Goal: Find specific page/section: Find specific page/section

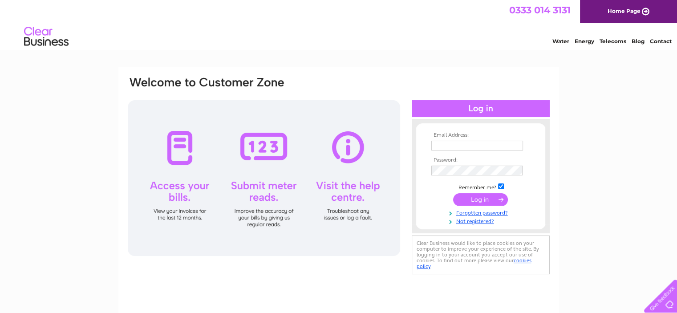
type input "[EMAIL_ADDRESS][DOMAIN_NAME]"
click at [479, 196] on input "submit" at bounding box center [480, 199] width 55 height 12
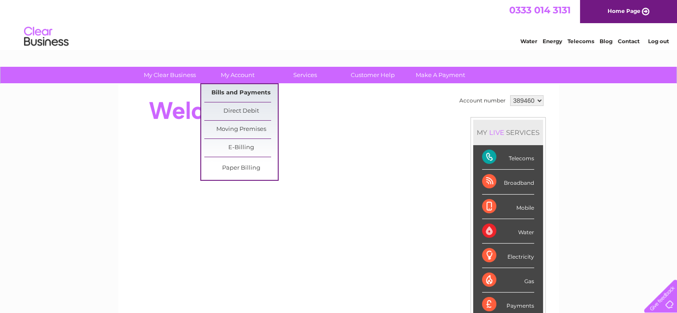
click at [233, 90] on link "Bills and Payments" at bounding box center [240, 93] width 73 height 18
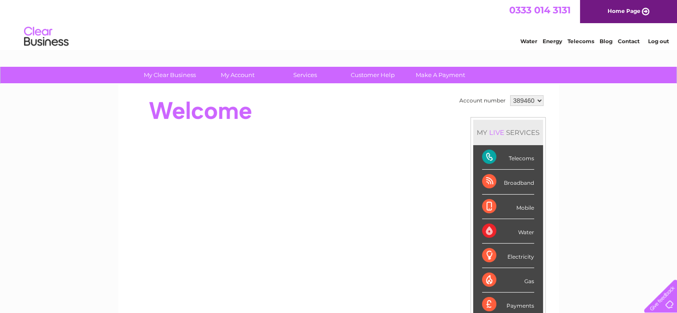
scroll to position [32, 0]
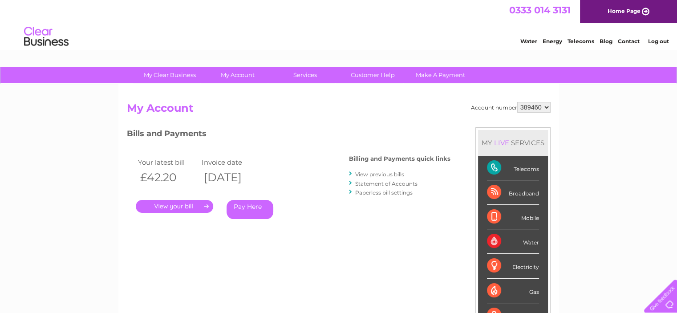
click at [180, 203] on link "." at bounding box center [174, 206] width 77 height 13
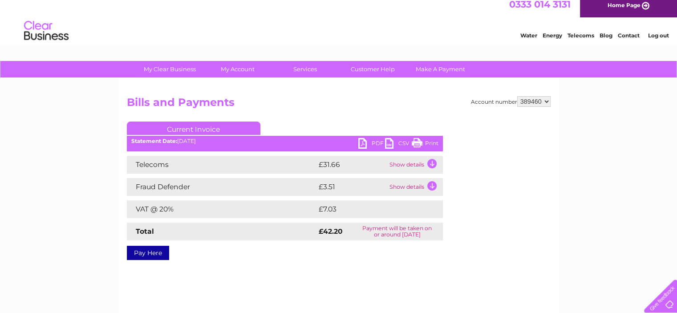
scroll to position [45, 0]
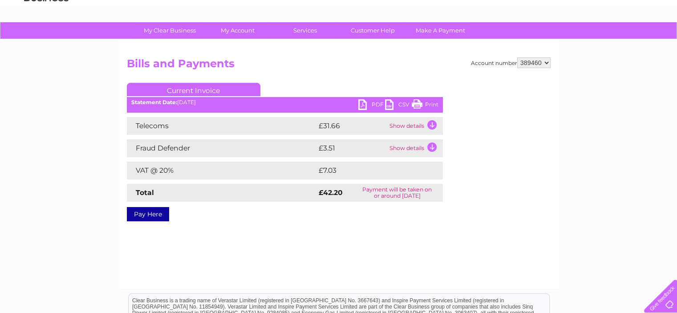
click at [431, 103] on link "Print" at bounding box center [425, 105] width 27 height 13
